Goal: Task Accomplishment & Management: Manage account settings

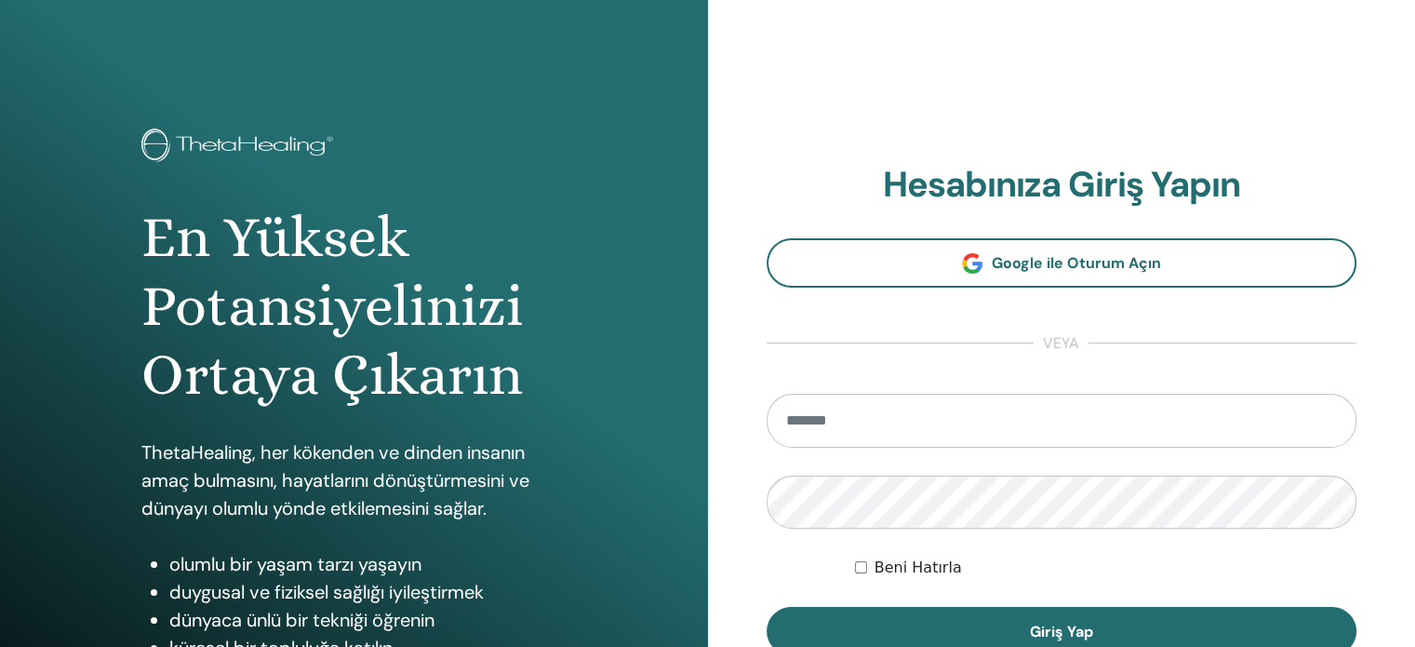
click at [806, 418] on input "email" at bounding box center [1062, 421] width 591 height 54
type input "**********"
click at [767, 607] on button "Giriş Yap" at bounding box center [1062, 631] width 591 height 48
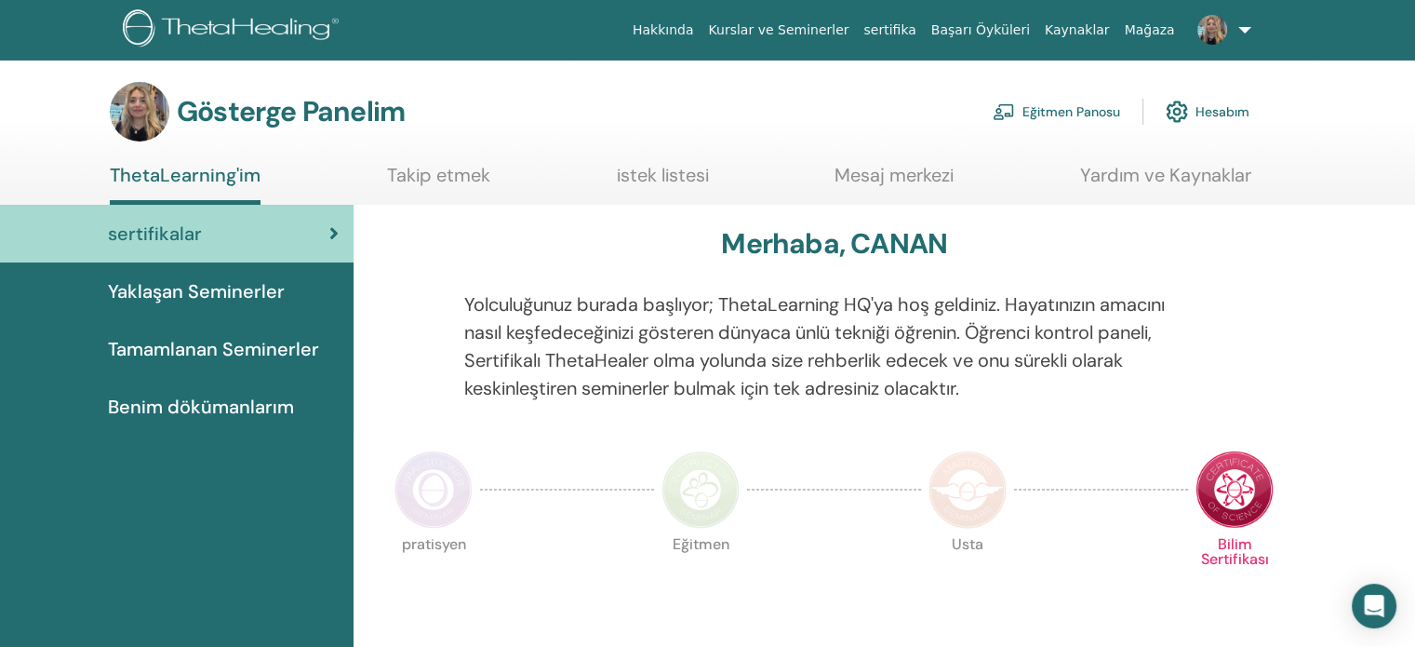
click at [1083, 124] on link "Eğitmen Panosu" at bounding box center [1056, 111] width 127 height 41
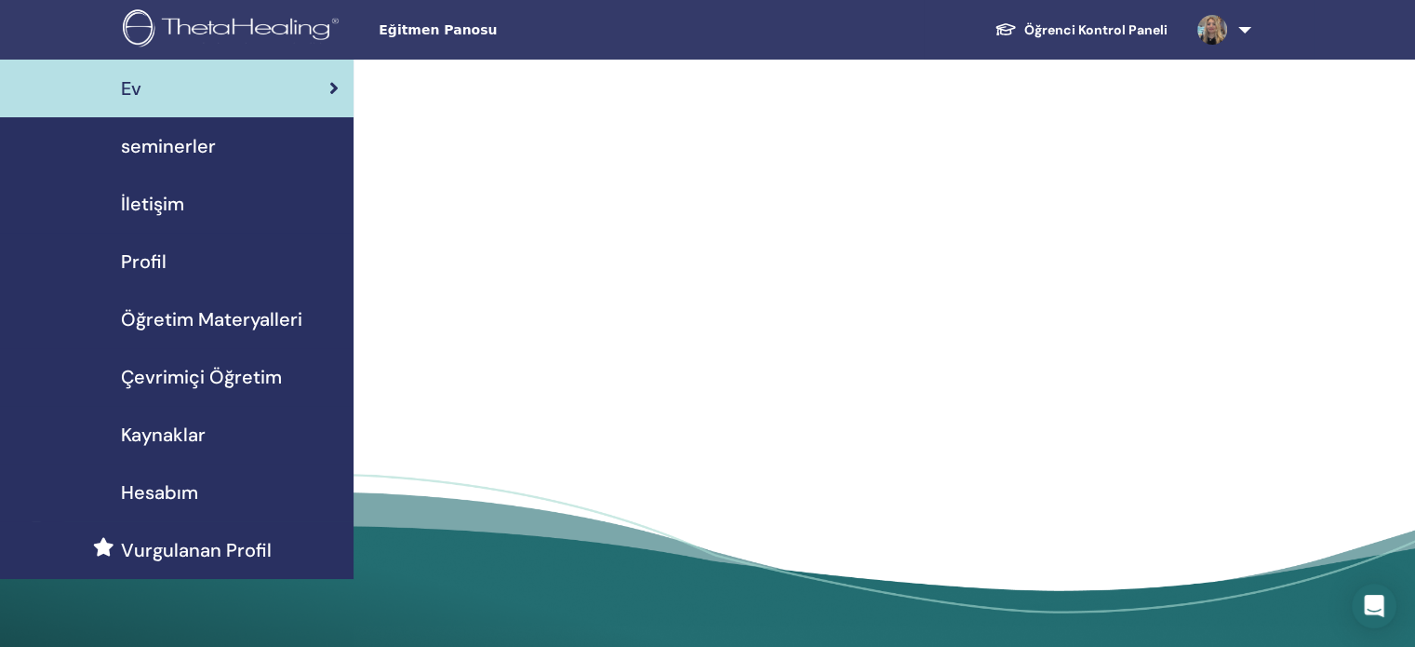
click at [189, 132] on span "seminerler" at bounding box center [168, 146] width 95 height 28
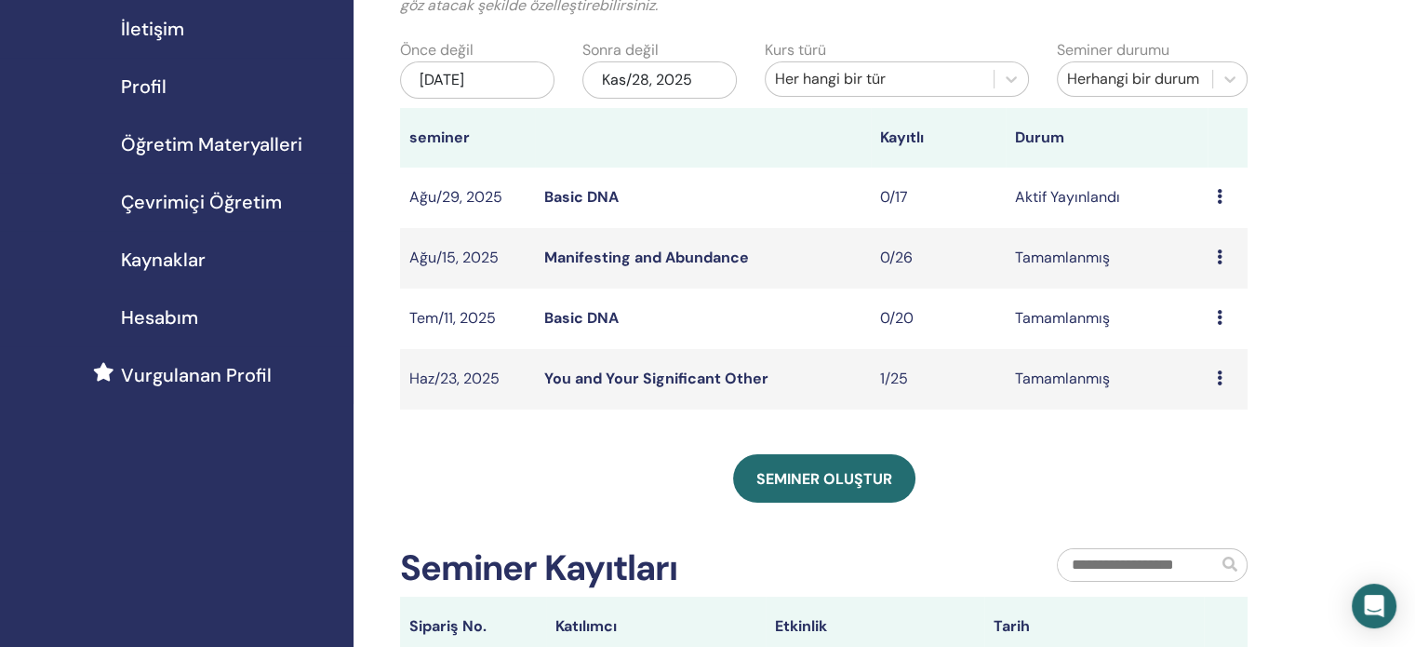
scroll to position [186, 0]
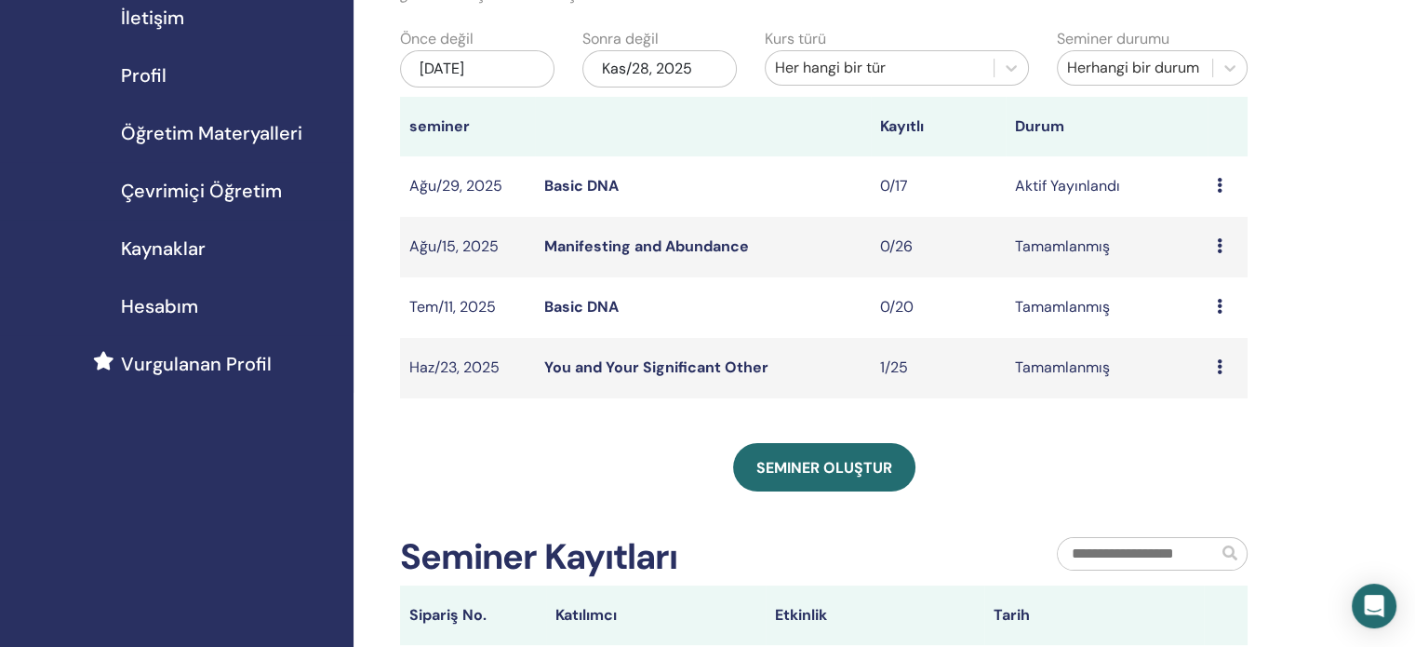
click at [560, 191] on link "Basic DNA" at bounding box center [581, 186] width 74 height 20
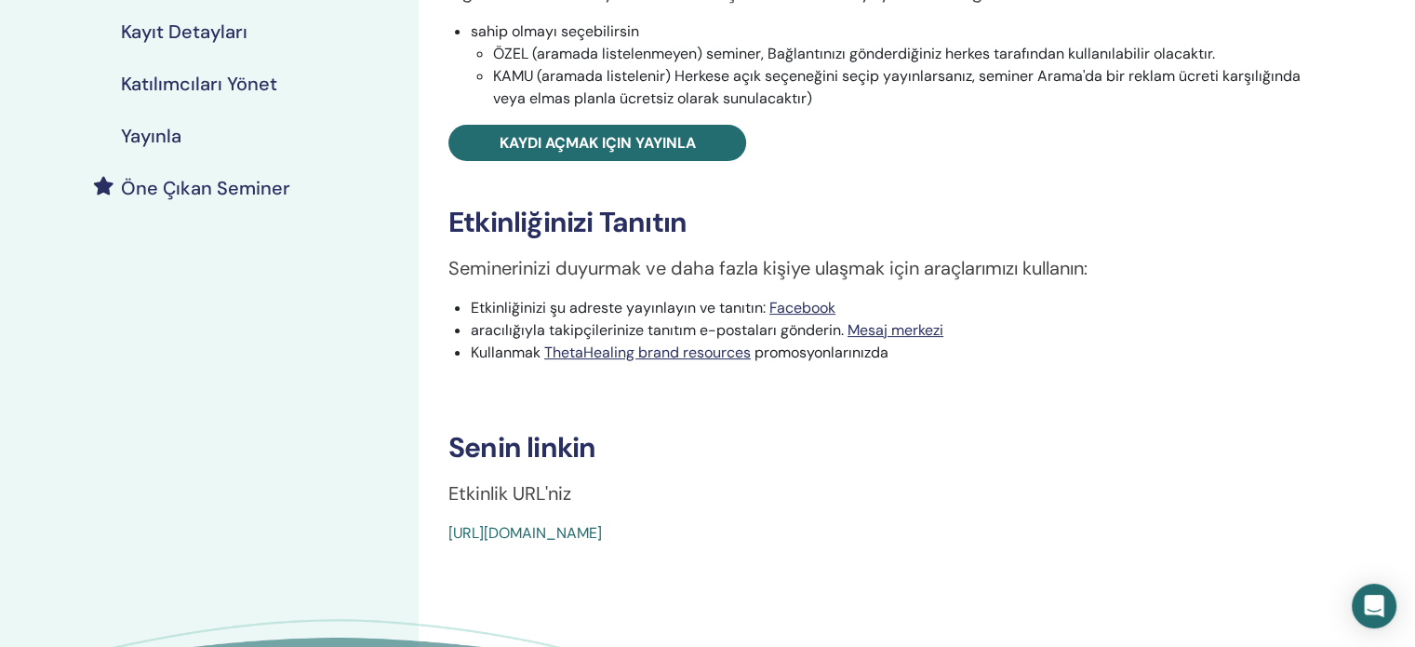
scroll to position [744, 0]
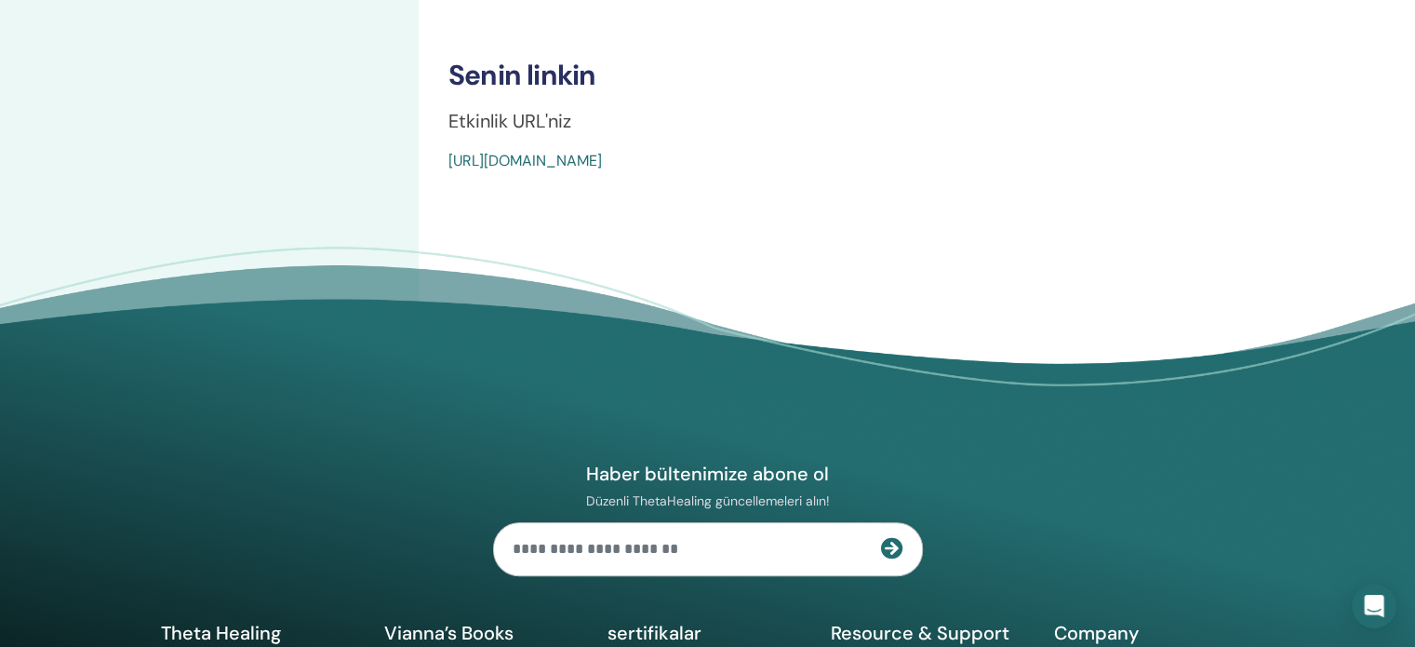
drag, startPoint x: 880, startPoint y: 153, endPoint x: 428, endPoint y: 157, distance: 452.2
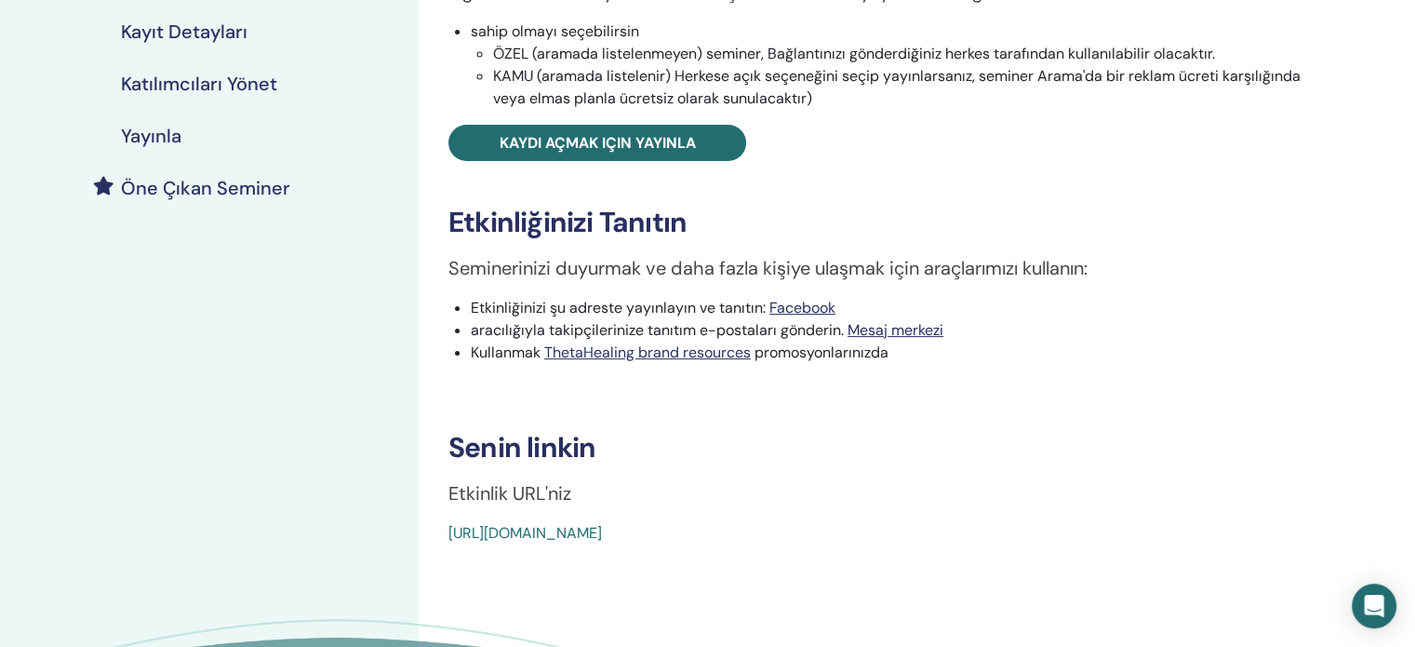
scroll to position [93, 0]
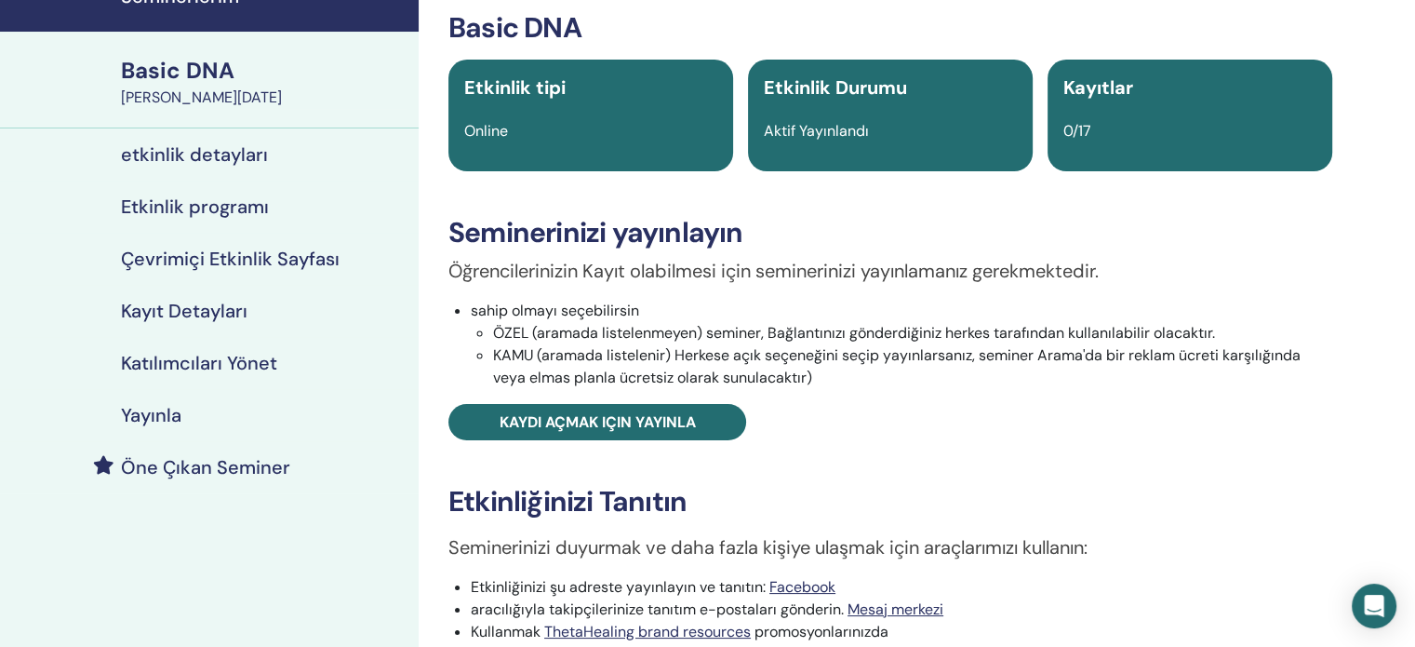
click at [166, 412] on h4 "Yayınla" at bounding box center [151, 415] width 60 height 22
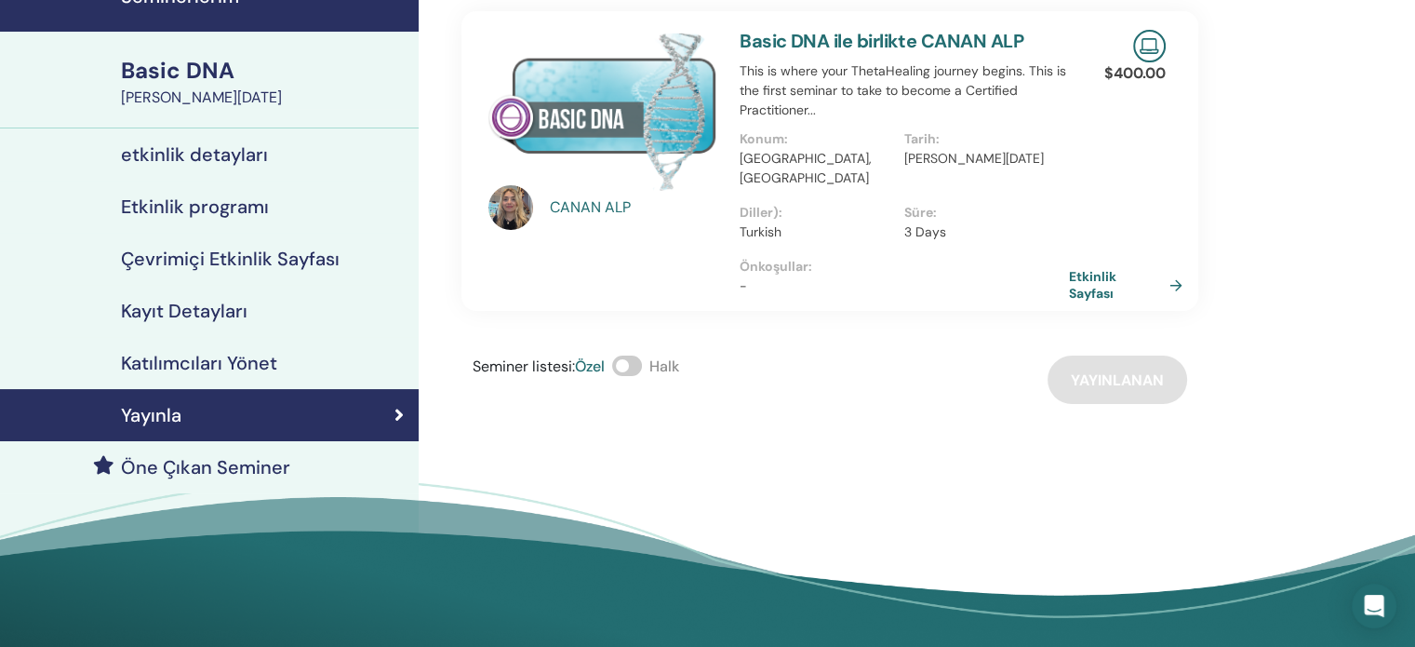
click at [196, 152] on h4 "etkinlik detayları" at bounding box center [194, 154] width 147 height 22
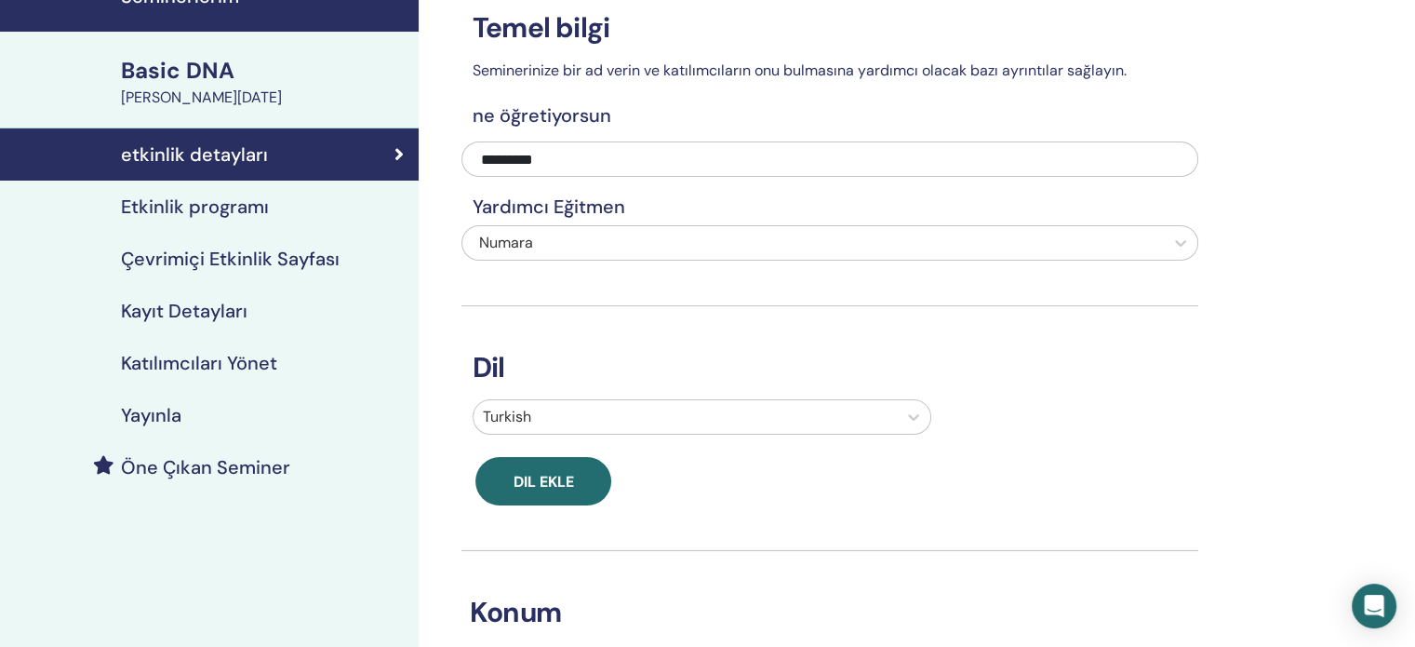
click at [234, 211] on h4 "Etkinlik programı" at bounding box center [195, 206] width 148 height 22
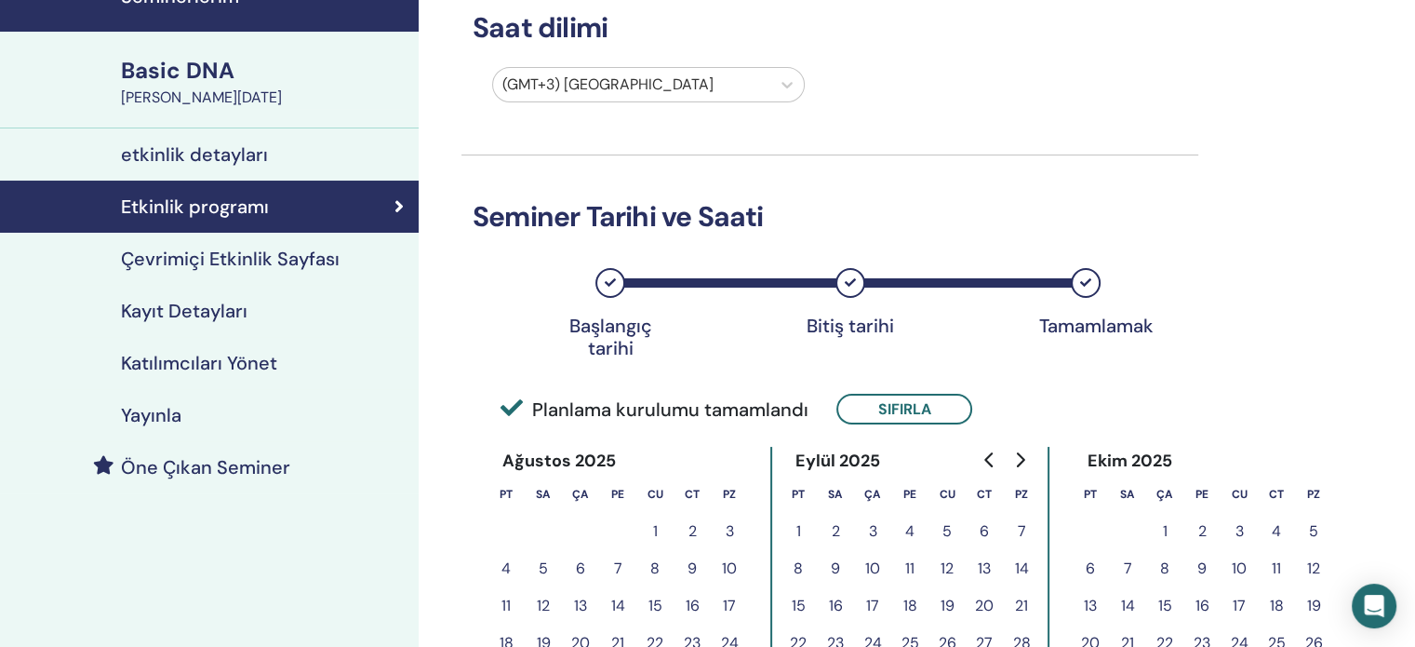
click at [182, 352] on h4 "Katılımcıları Yönet" at bounding box center [199, 363] width 156 height 22
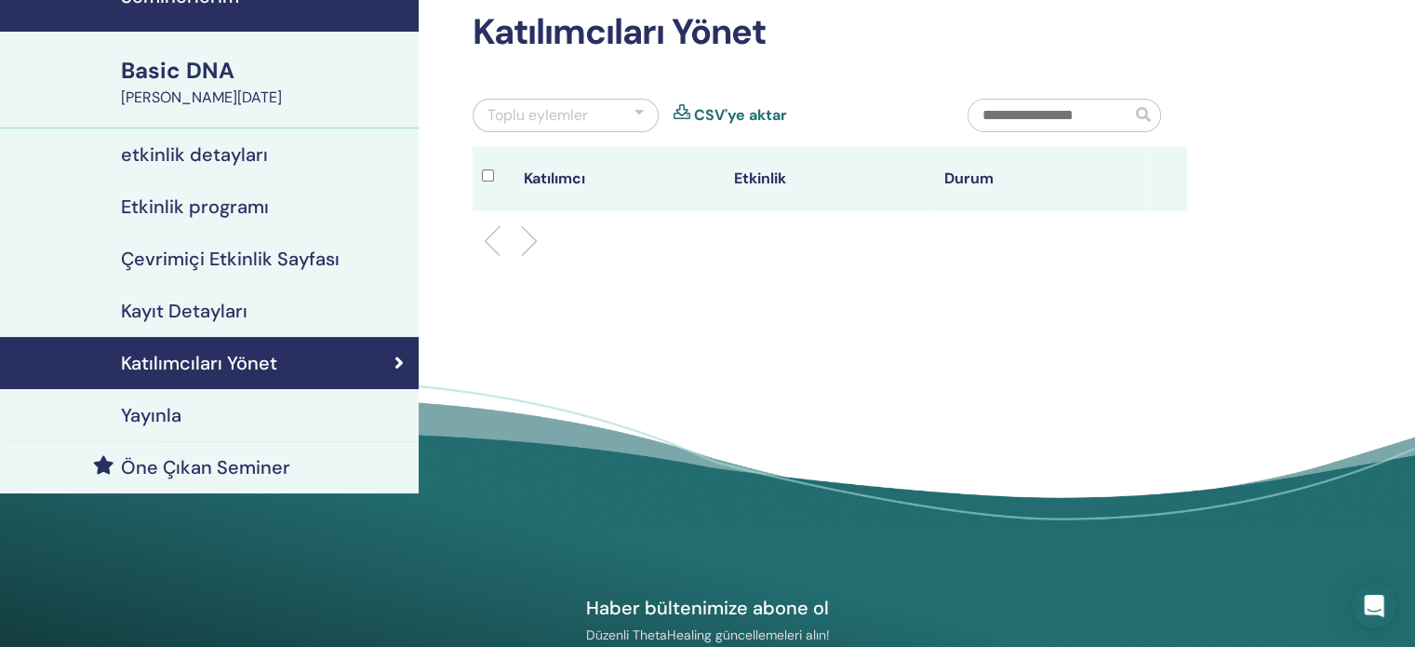
click at [190, 314] on h4 "Kayıt Detayları" at bounding box center [184, 311] width 127 height 22
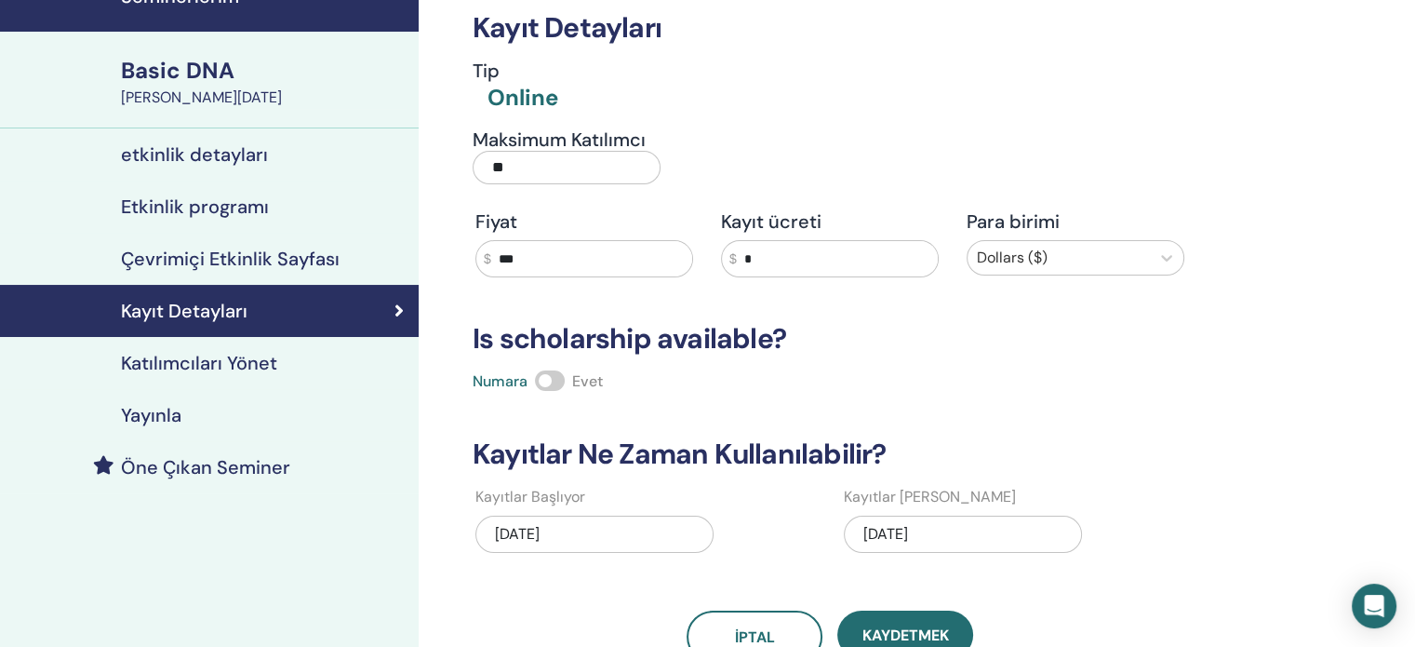
click at [242, 158] on h4 "etkinlik detayları" at bounding box center [194, 154] width 147 height 22
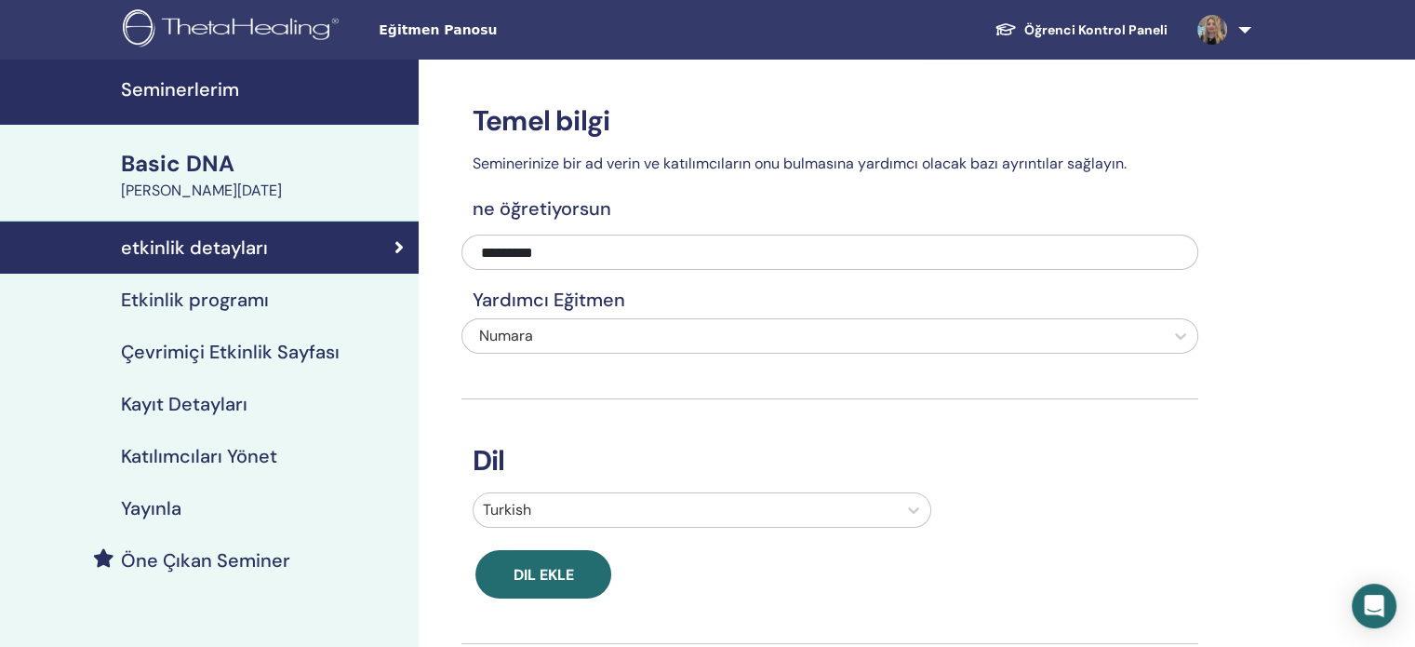
click at [261, 174] on div "Basic DNA" at bounding box center [264, 164] width 287 height 32
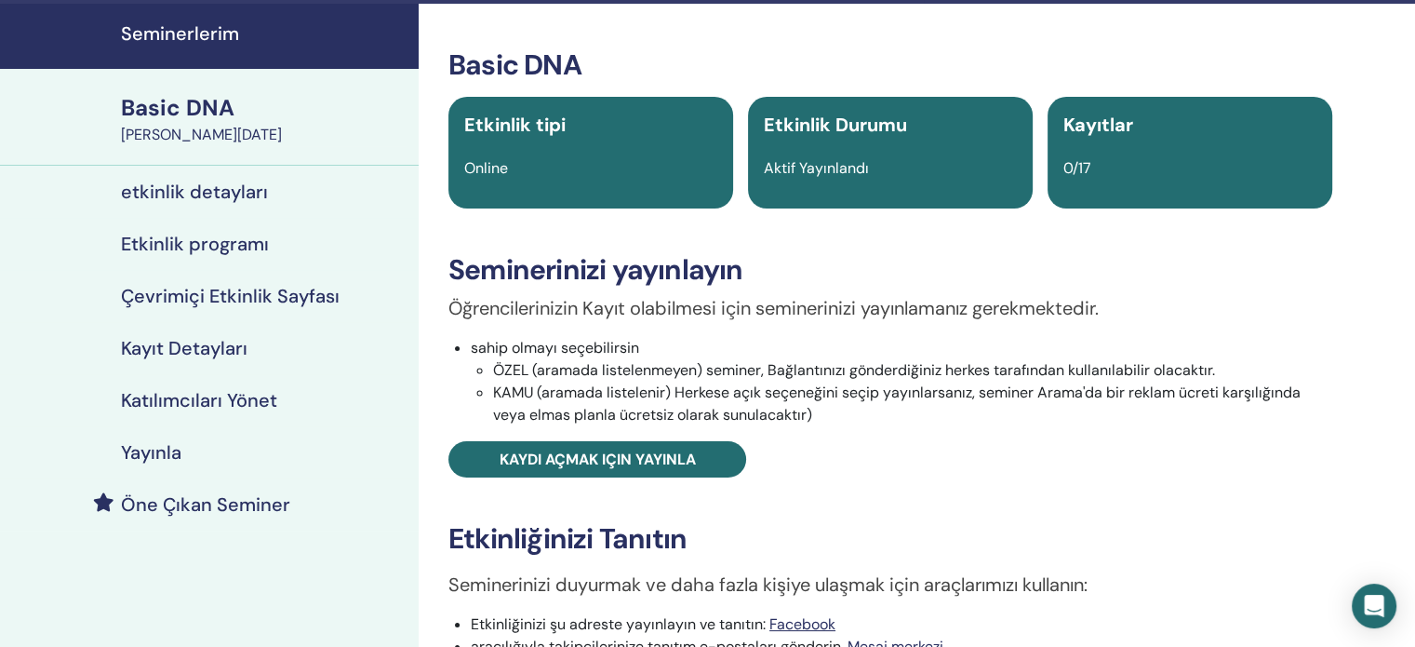
scroll to position [465, 0]
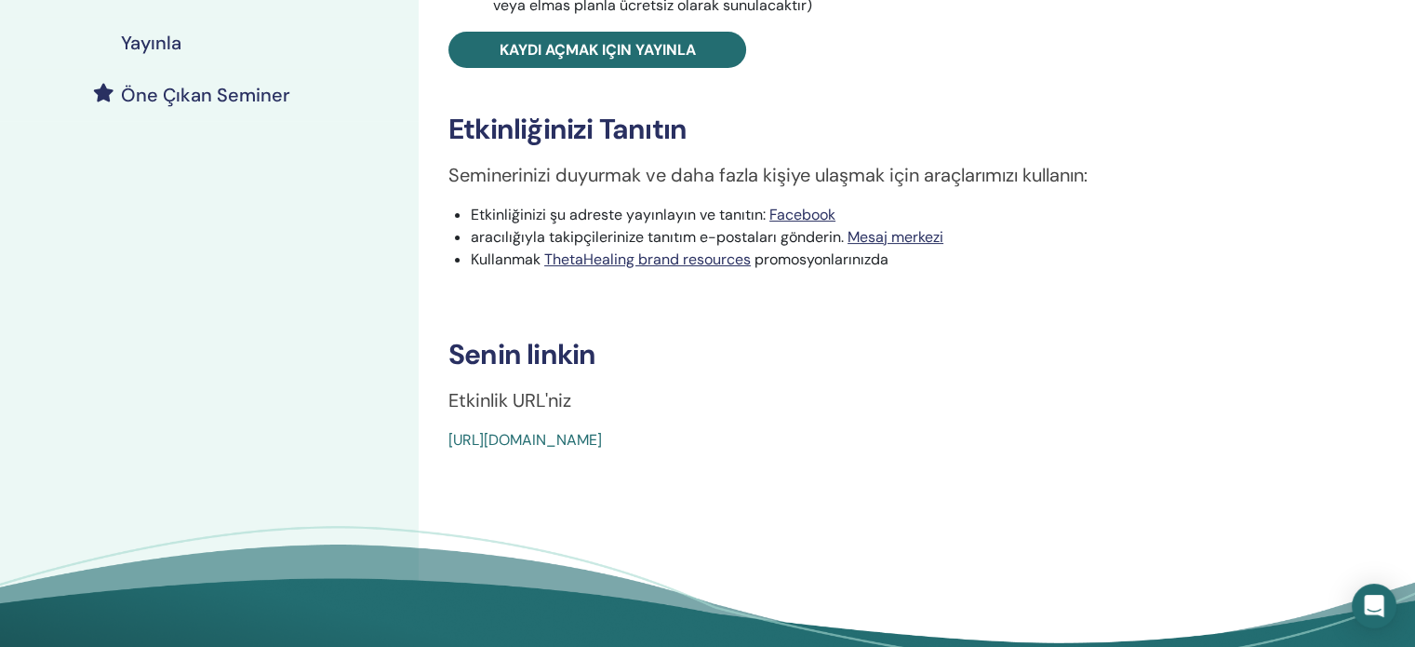
drag, startPoint x: 887, startPoint y: 431, endPoint x: 443, endPoint y: 435, distance: 443.8
click at [443, 435] on div "Basic DNA Etkinlik tipi Online Etkinlik Durumu Aktif Yayınlandı Kayıtlar 0/17 S…" at bounding box center [890, 45] width 921 height 812
copy link "[URL][DOMAIN_NAME]"
